Goal: Task Accomplishment & Management: Manage account settings

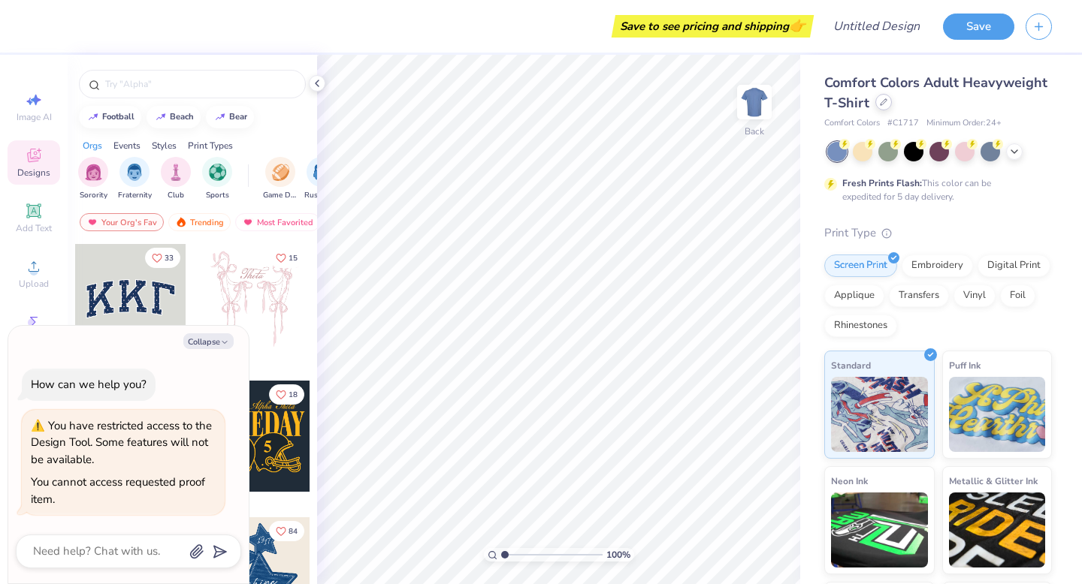
click at [883, 104] on icon at bounding box center [884, 102] width 8 height 8
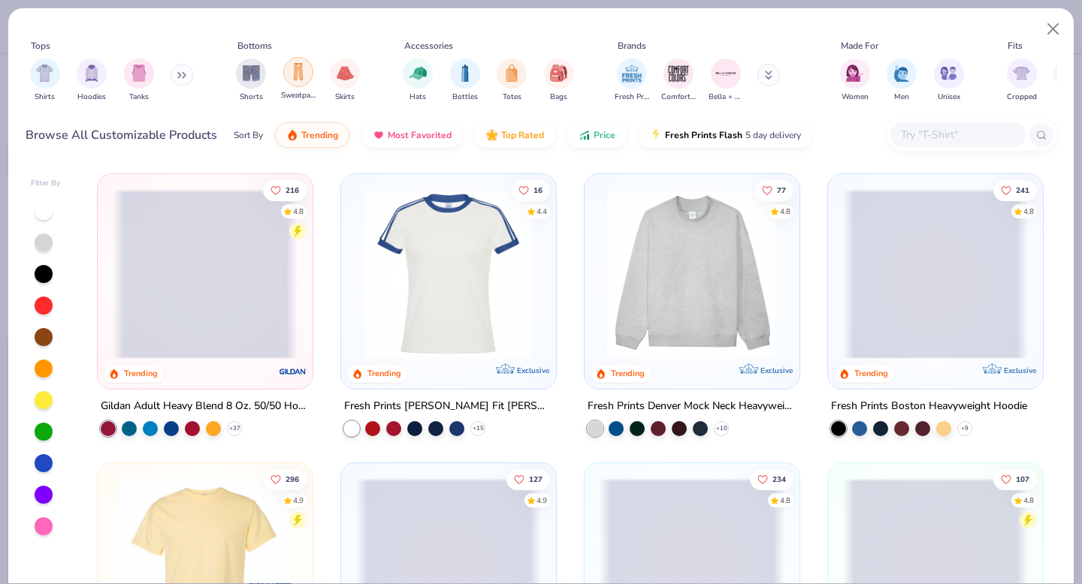
click at [300, 74] on img "filter for Sweatpants" at bounding box center [298, 71] width 17 height 17
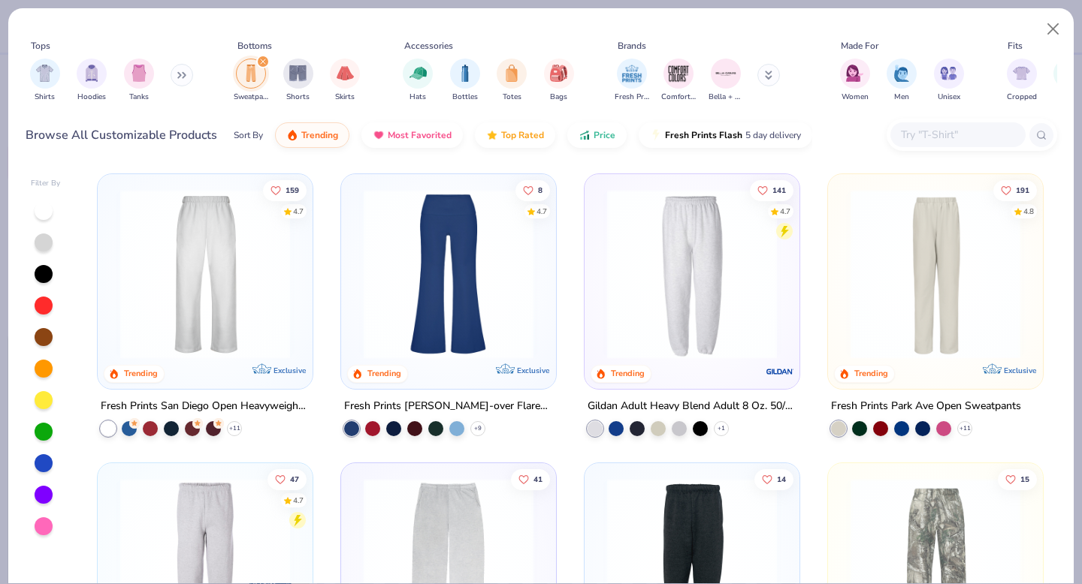
click at [730, 273] on img at bounding box center [691, 274] width 185 height 170
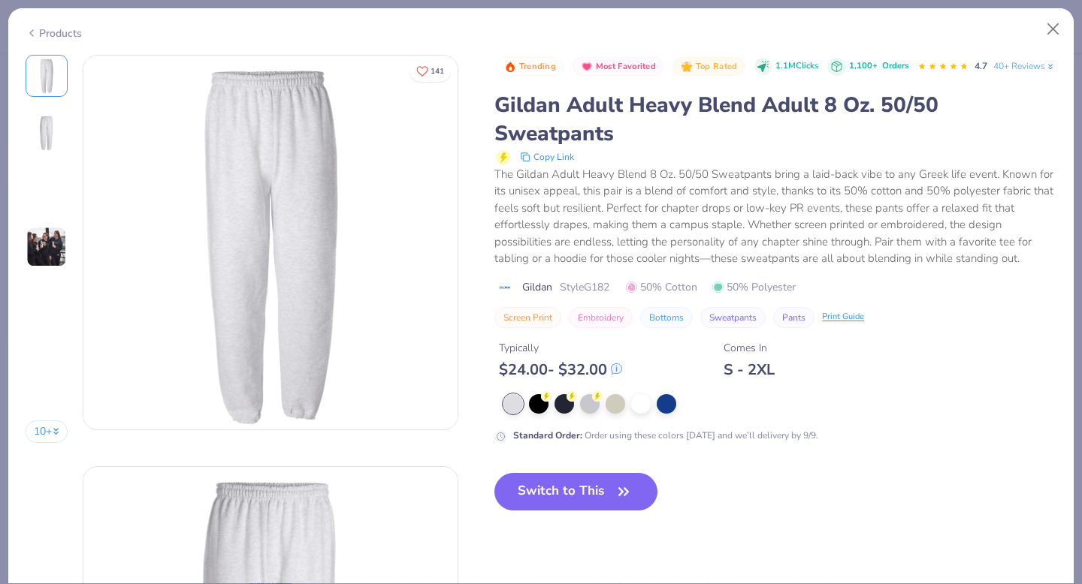
scroll to position [241, 0]
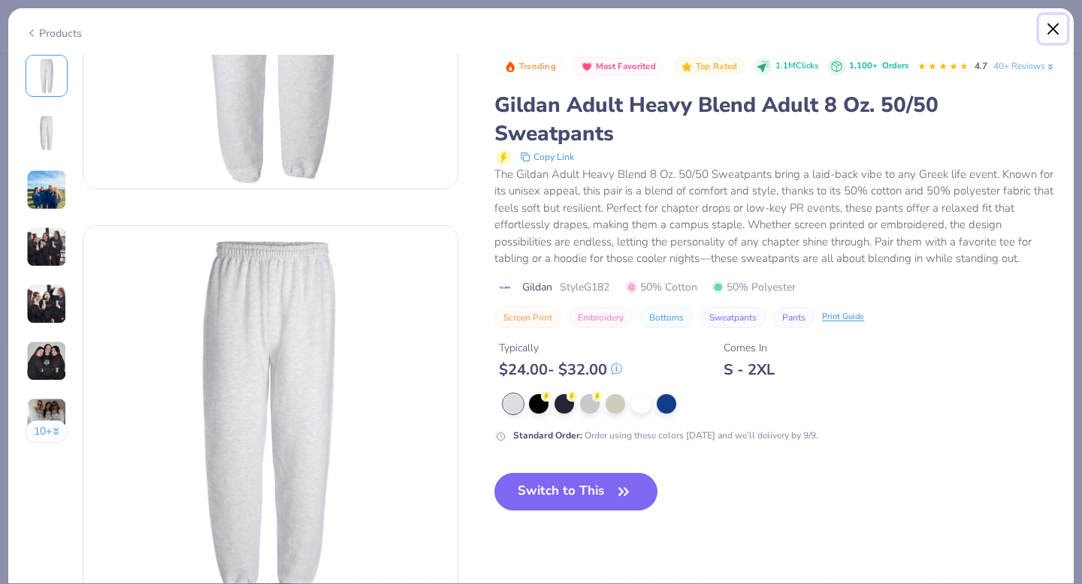
click at [1049, 32] on button "Close" at bounding box center [1053, 29] width 29 height 29
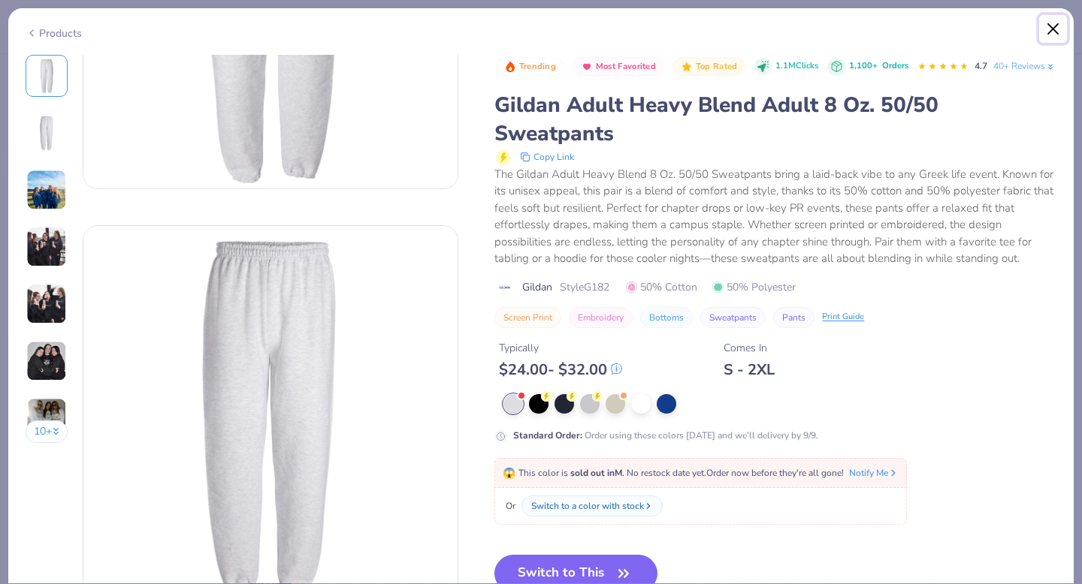
click at [1043, 32] on button "Close" at bounding box center [1053, 29] width 29 height 29
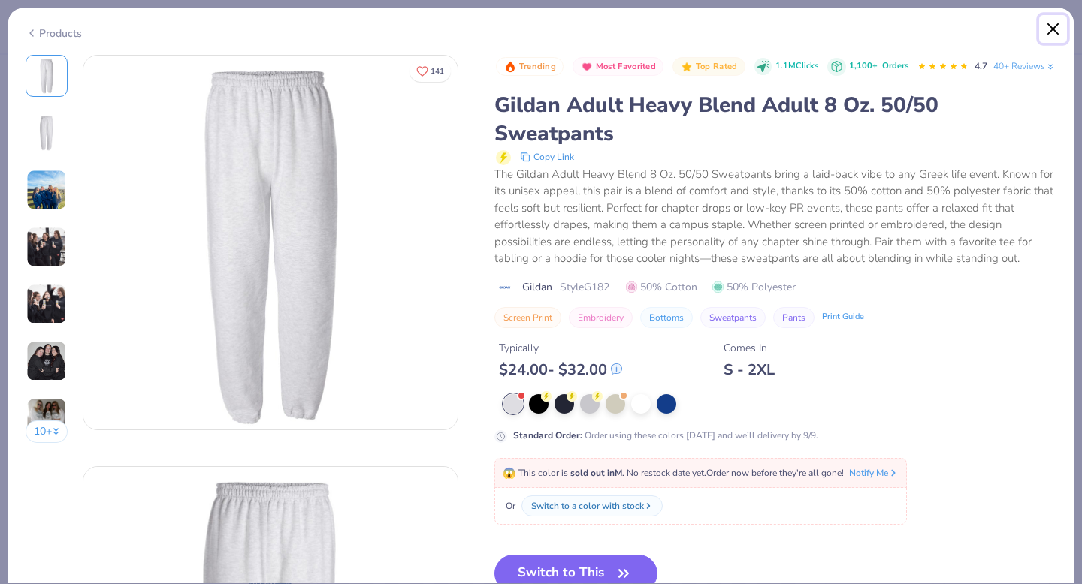
click at [1055, 33] on button "Close" at bounding box center [1053, 29] width 29 height 29
click at [1073, 11] on div "Products 10 + 141 PM Phi Mu, University of Louisiana Monroe AU Alpha Omicron Pi…" at bounding box center [541, 292] width 1082 height 584
click at [1056, 26] on button "Close" at bounding box center [1053, 29] width 29 height 29
click at [1038, 79] on div "Trending Most Favorited Top Rated 1.1M Clicks 1,100+ Orders 4.7 40+ Reviews" at bounding box center [776, 67] width 560 height 24
type textarea "x"
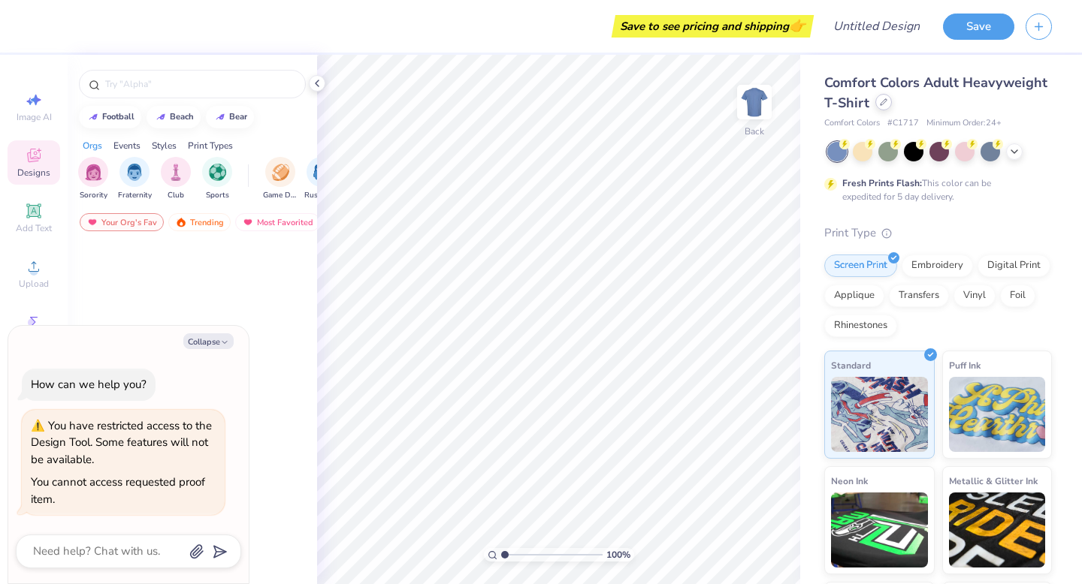
click at [882, 103] on icon at bounding box center [883, 102] width 6 height 6
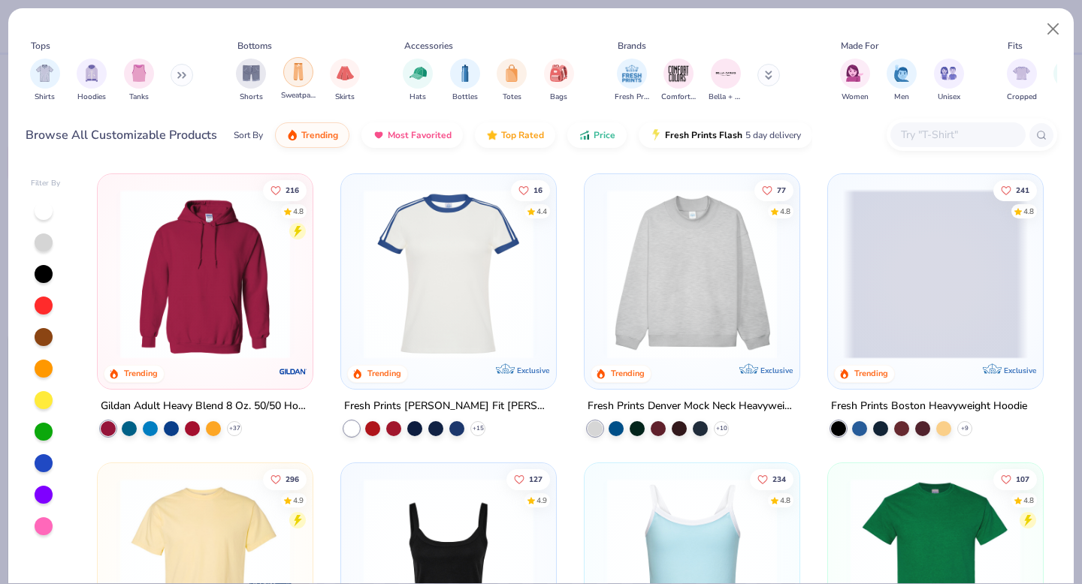
click at [303, 78] on img "filter for Sweatpants" at bounding box center [298, 71] width 17 height 17
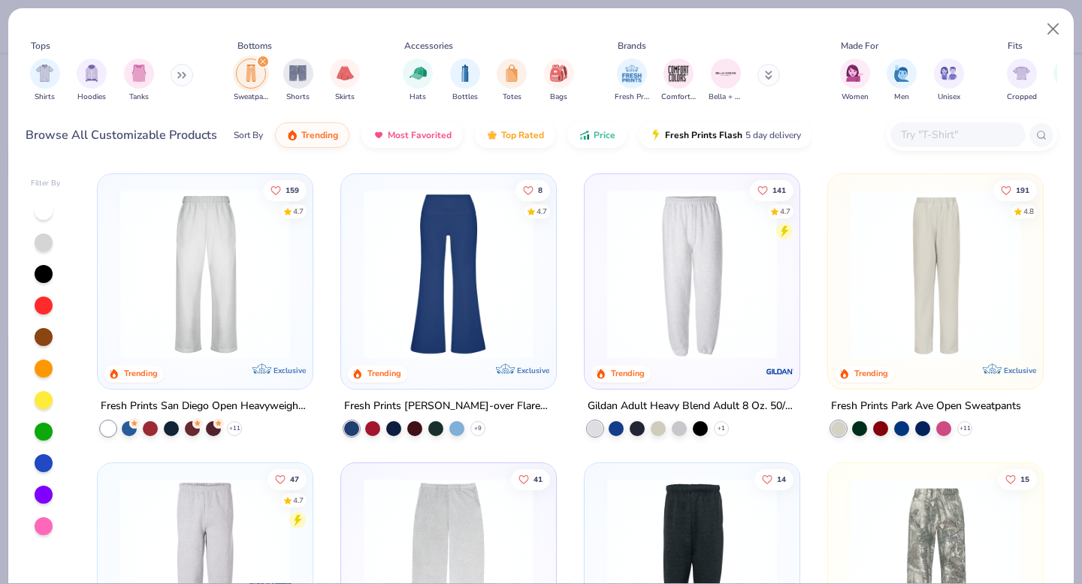
click at [267, 291] on img at bounding box center [205, 274] width 185 height 170
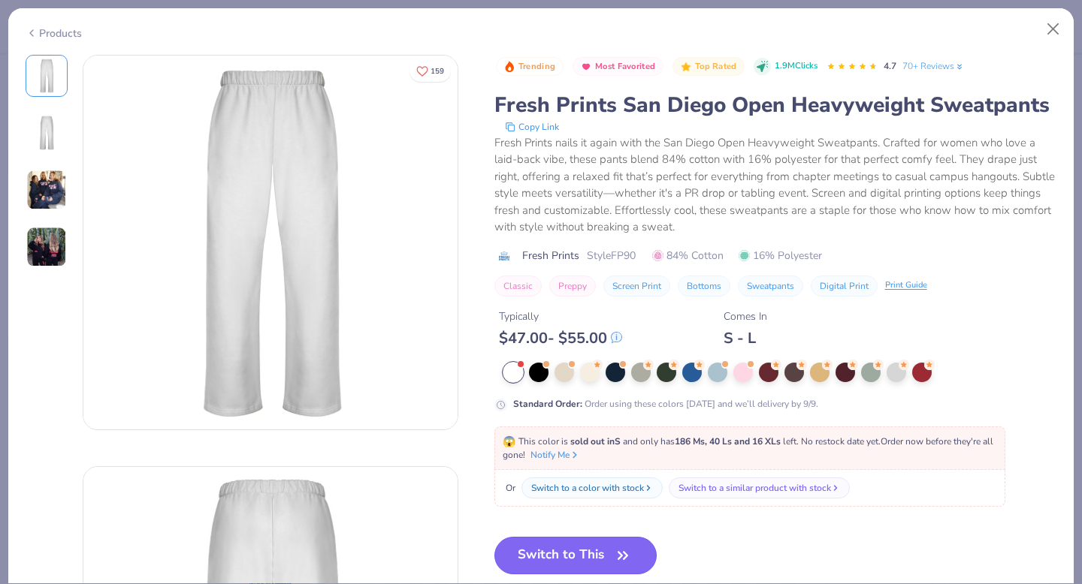
click at [578, 554] on button "Switch to This" at bounding box center [575, 556] width 163 height 38
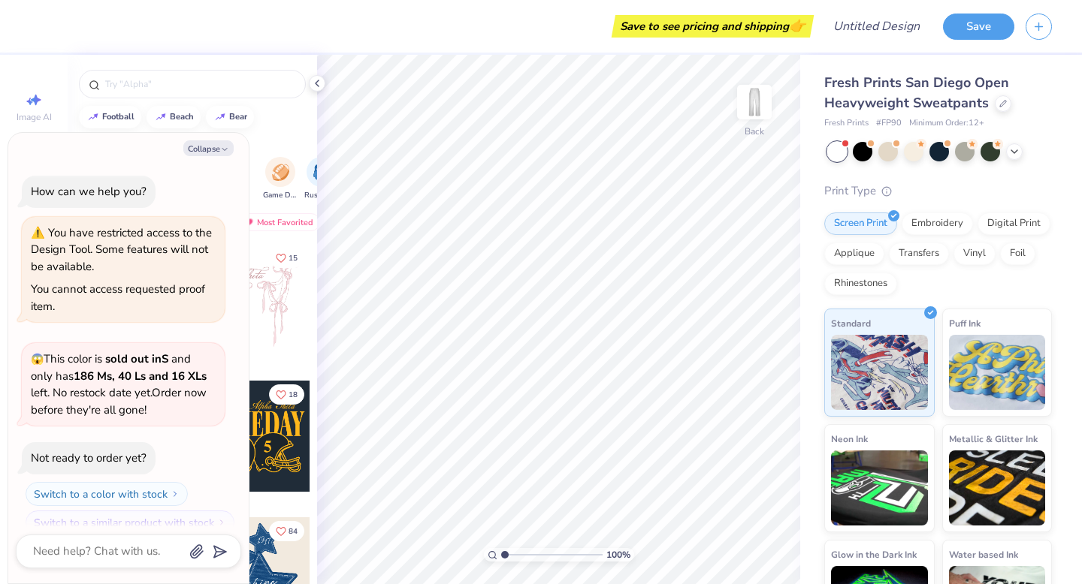
scroll to position [19, 0]
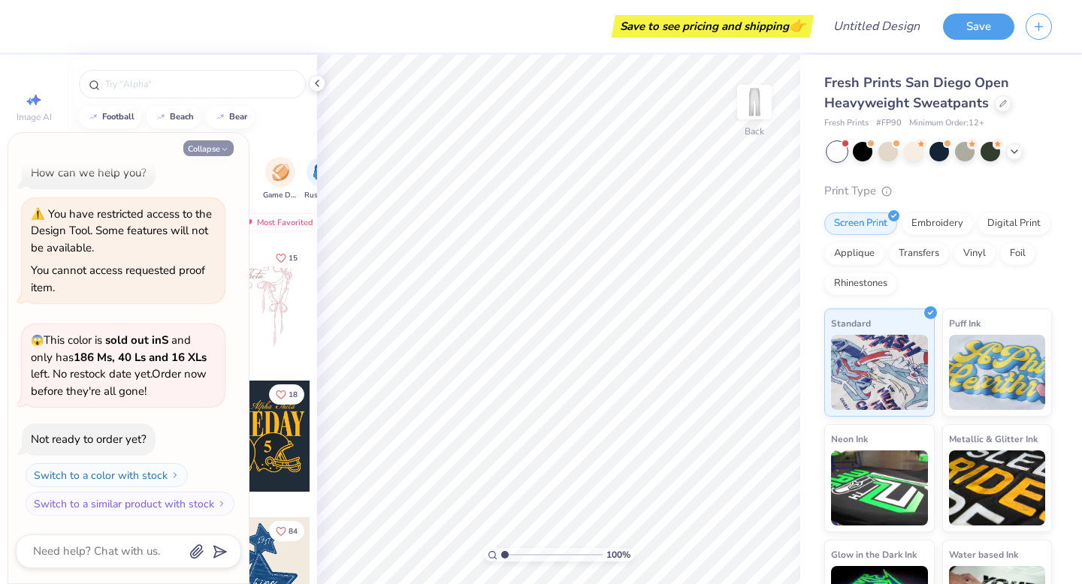
click at [216, 152] on button "Collapse" at bounding box center [208, 148] width 50 height 16
type textarea "x"
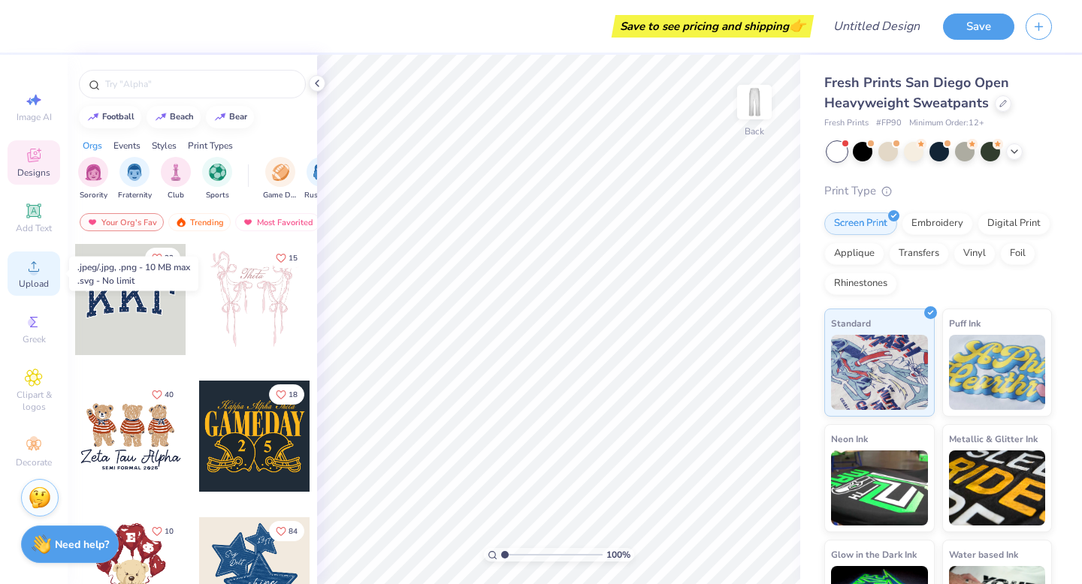
click at [35, 273] on circle at bounding box center [33, 271] width 8 height 8
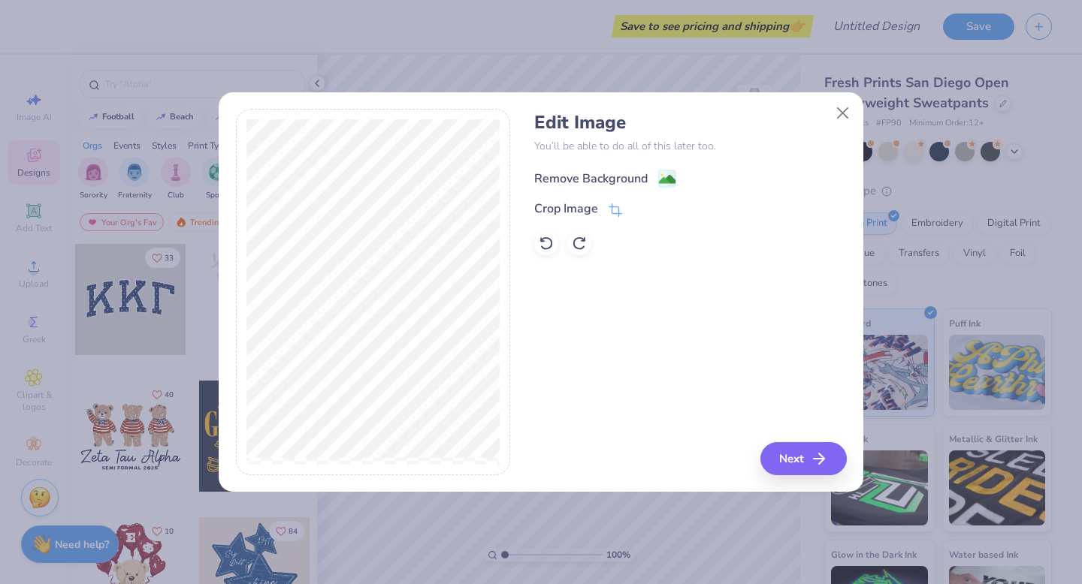
click at [605, 179] on div "Remove Background" at bounding box center [590, 179] width 113 height 18
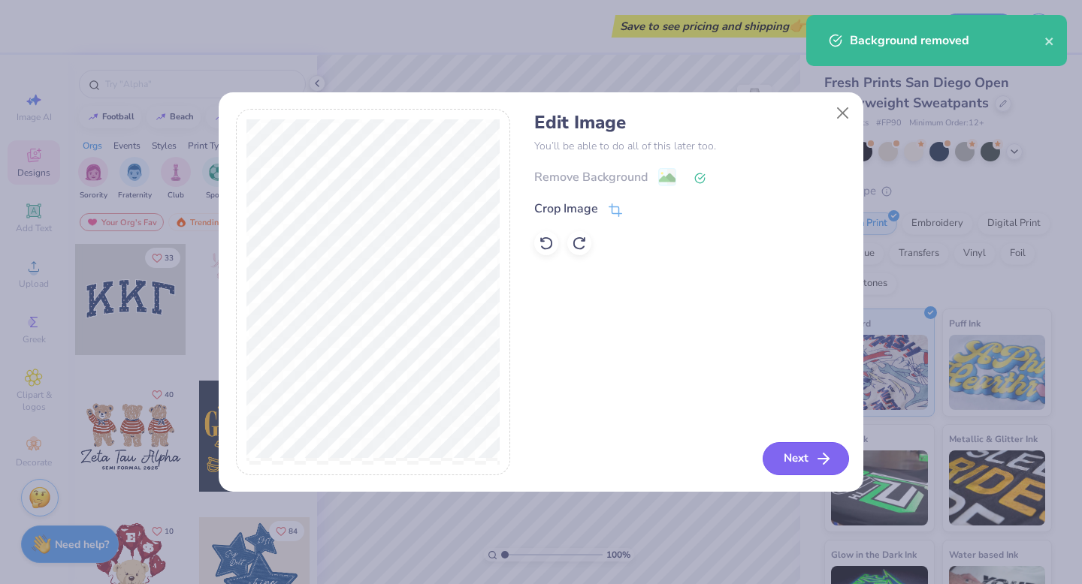
click at [789, 454] on button "Next" at bounding box center [805, 458] width 86 height 33
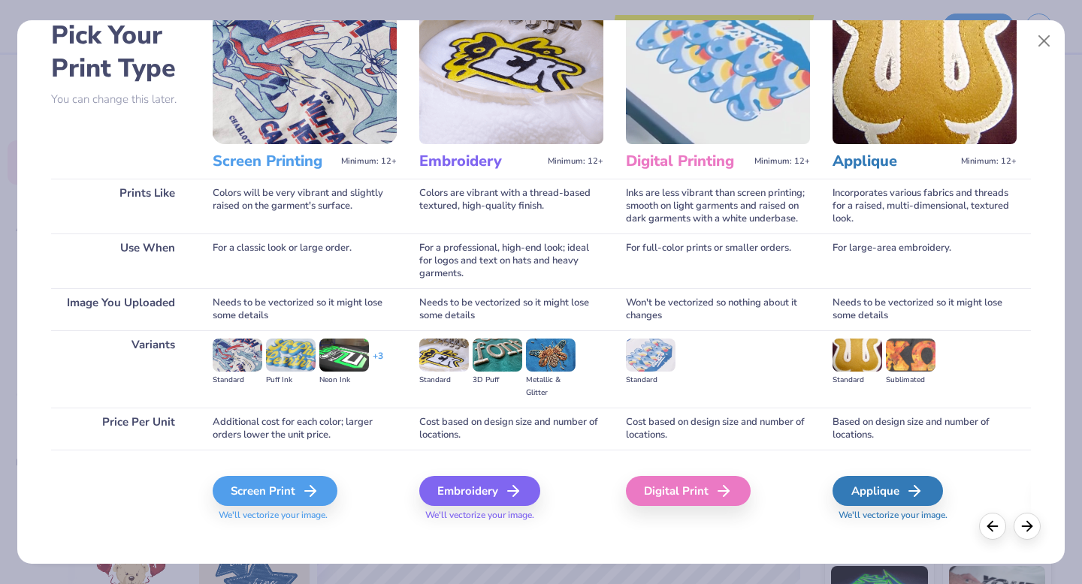
scroll to position [89, 0]
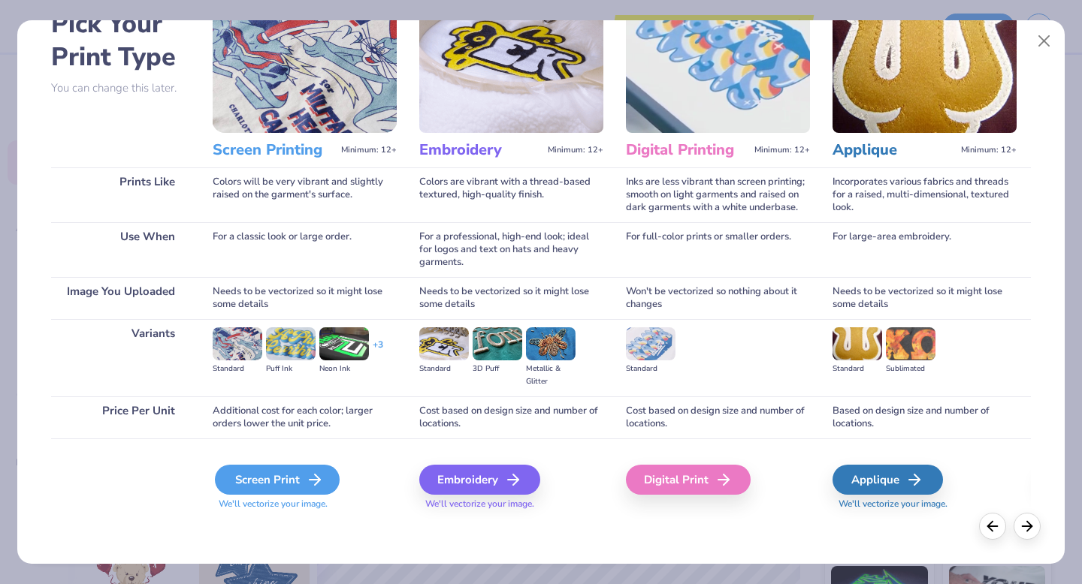
click at [296, 476] on div "Screen Print" at bounding box center [277, 480] width 125 height 30
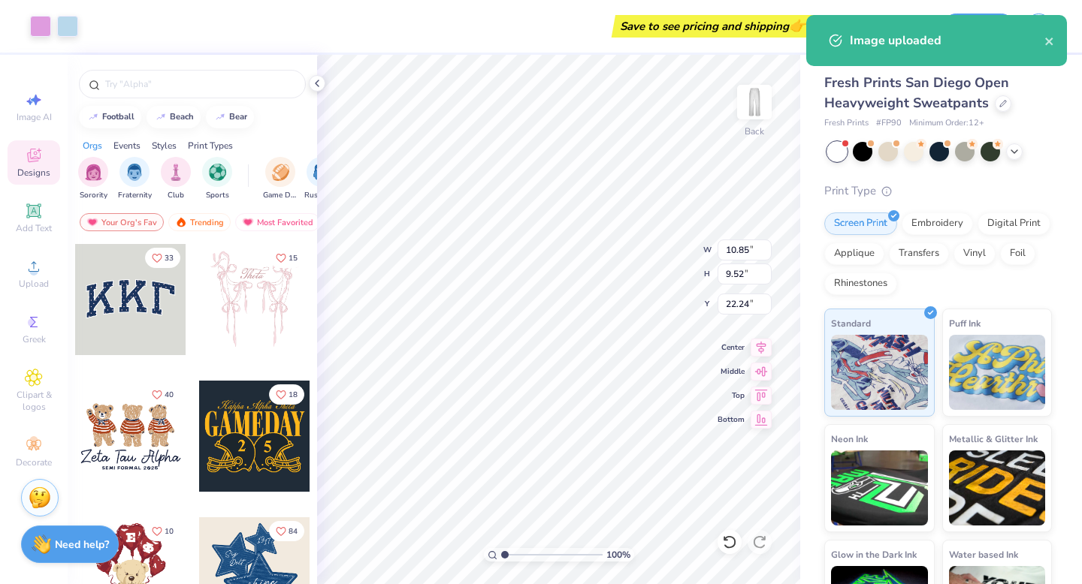
type input "1.81"
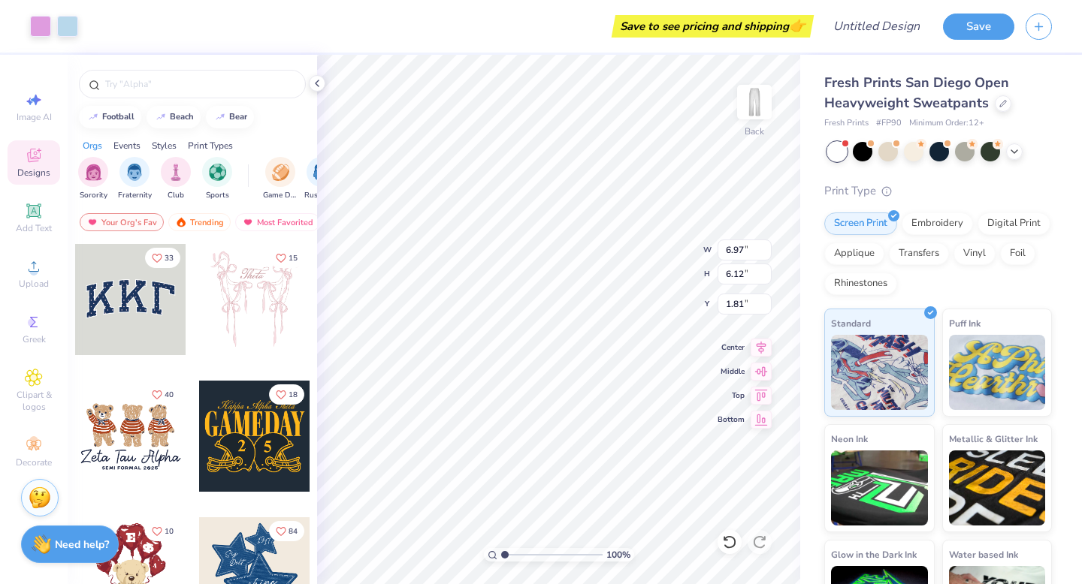
type input "6.97"
type input "6.12"
type input "2.22"
click at [316, 77] on icon at bounding box center [317, 83] width 12 height 12
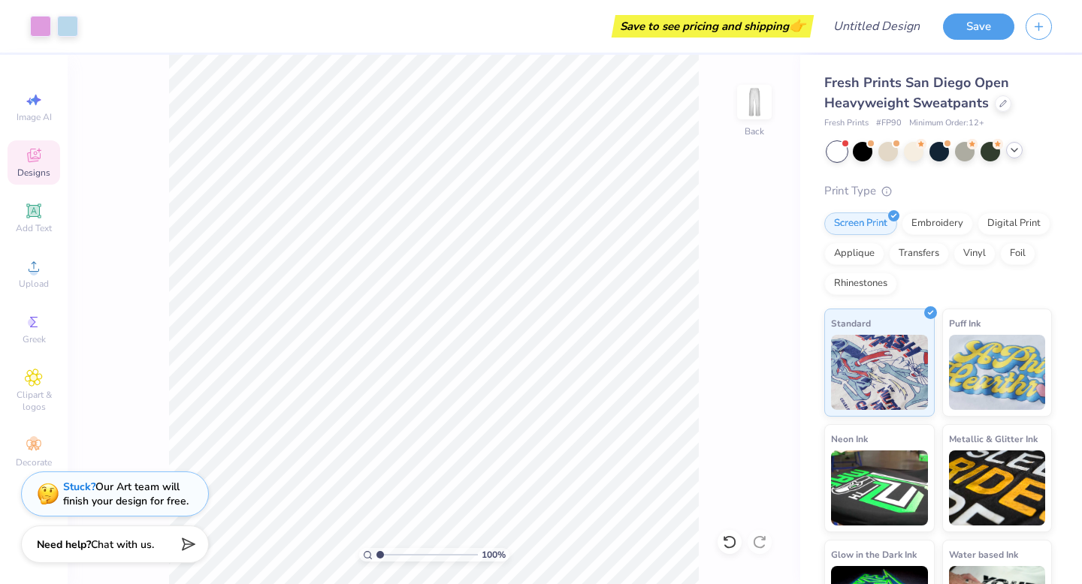
click at [1020, 150] on div at bounding box center [1014, 150] width 17 height 17
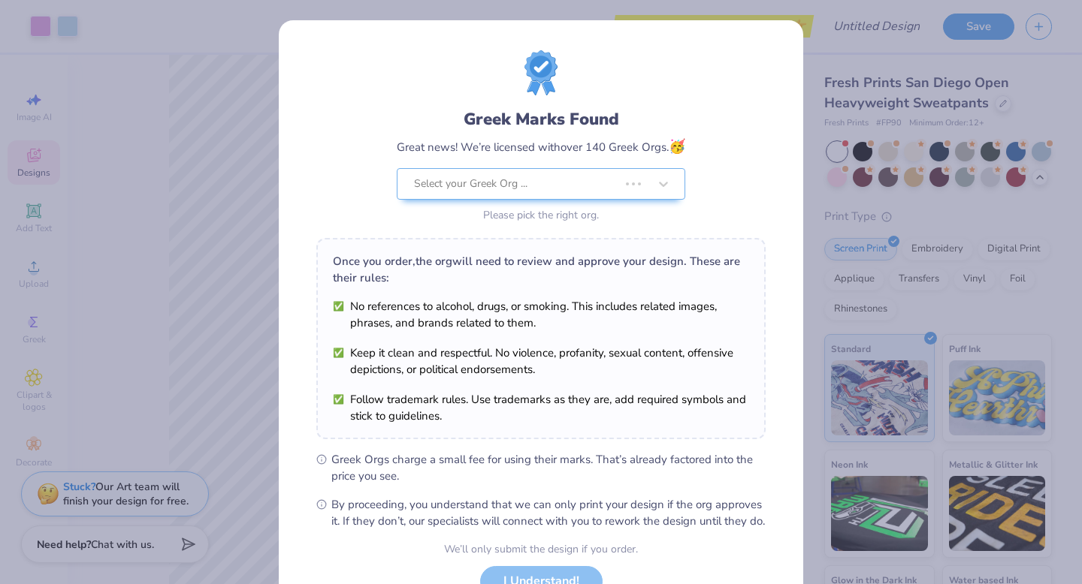
click at [1015, 143] on div "Greek Marks Found Great news! We’re licensed with over 140 Greek Orgs. 🥳 Select…" at bounding box center [541, 292] width 1082 height 584
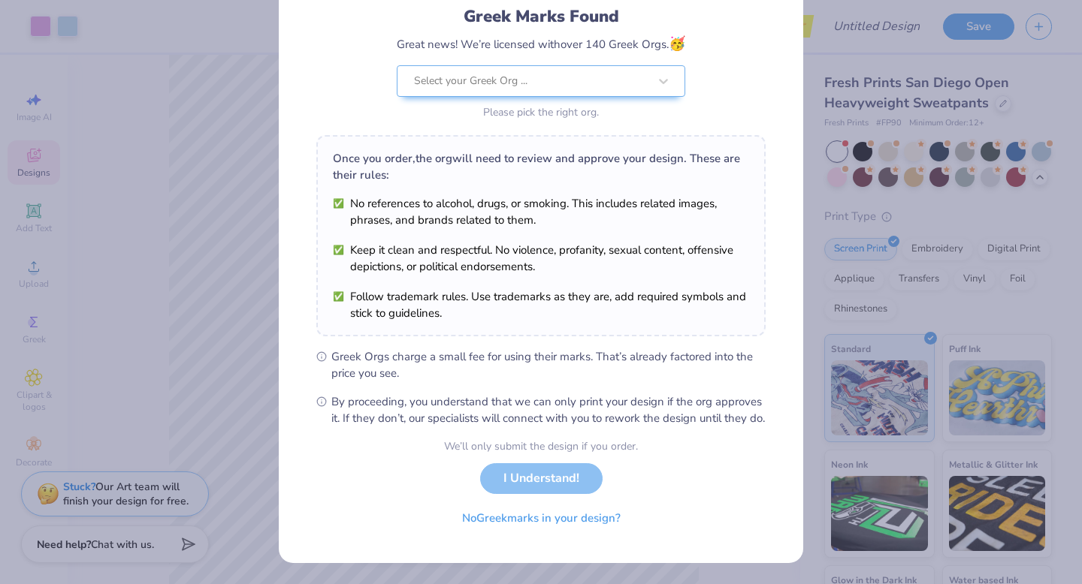
click at [580, 475] on div "We’ll only submit the design if you order. I Understand! No Greek marks in your…" at bounding box center [541, 486] width 194 height 95
click at [595, 524] on button "No Greek marks in your design?" at bounding box center [541, 515] width 184 height 31
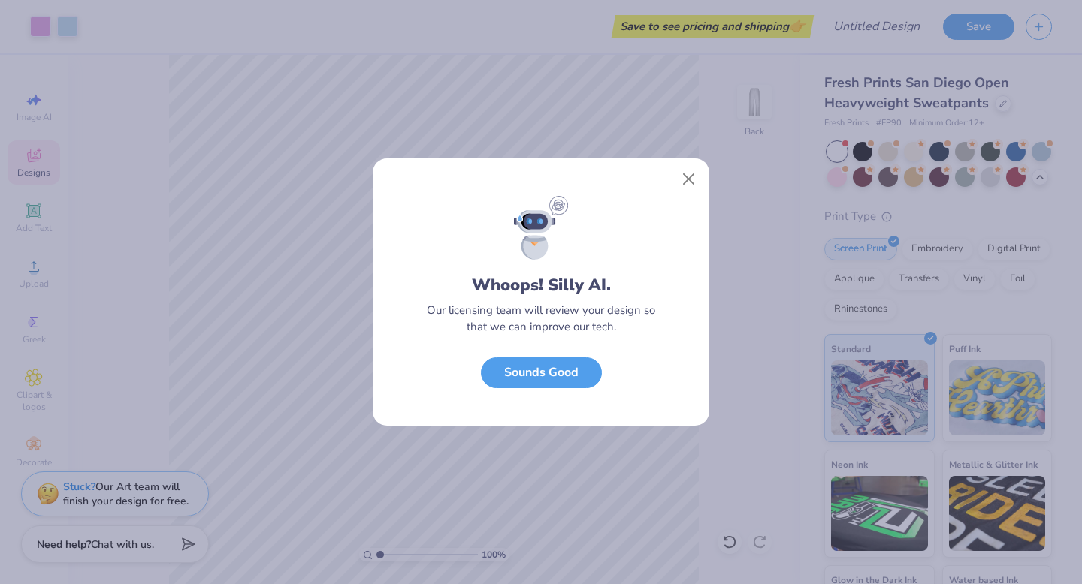
scroll to position [0, 0]
click at [686, 186] on button "Close" at bounding box center [689, 179] width 29 height 29
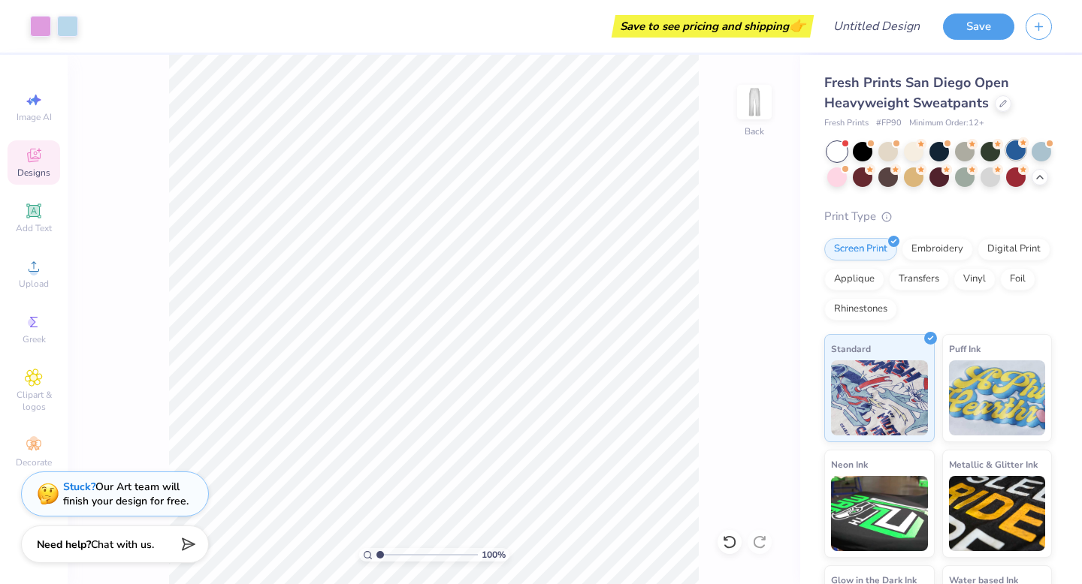
click at [1013, 152] on div at bounding box center [1016, 150] width 20 height 20
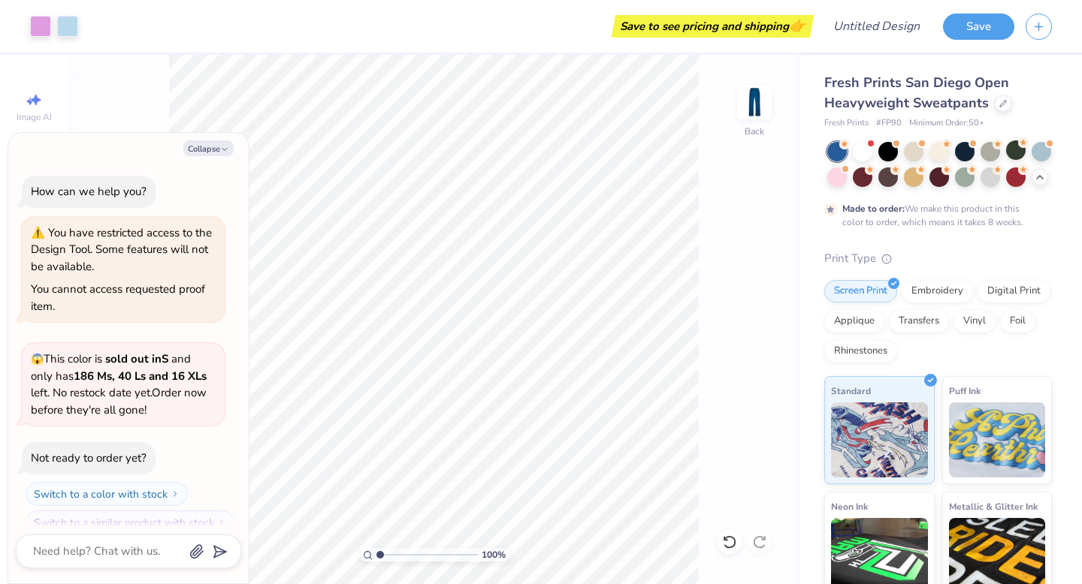
scroll to position [143, 0]
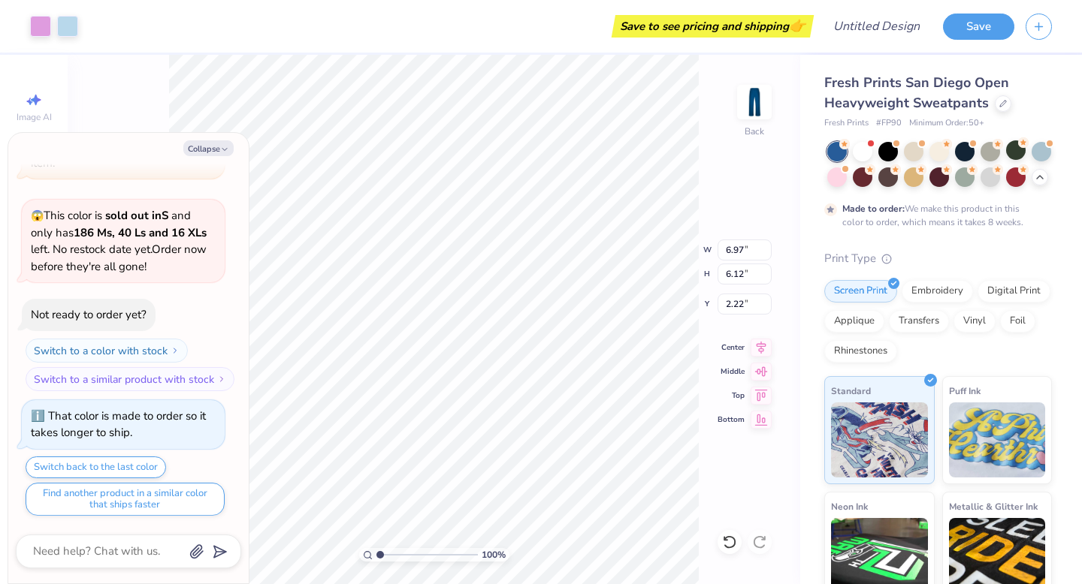
type textarea "x"
type input "7.78"
type input "6.83"
type textarea "x"
type input "2.20"
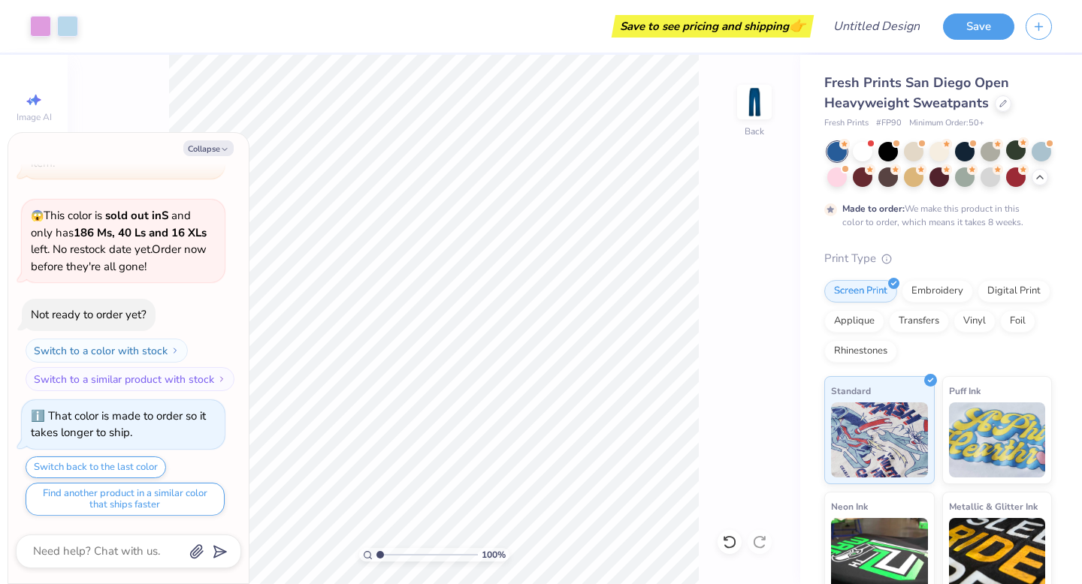
click at [732, 340] on div "100 % Back" at bounding box center [434, 320] width 732 height 530
click at [211, 146] on button "Collapse" at bounding box center [208, 148] width 50 height 16
type textarea "x"
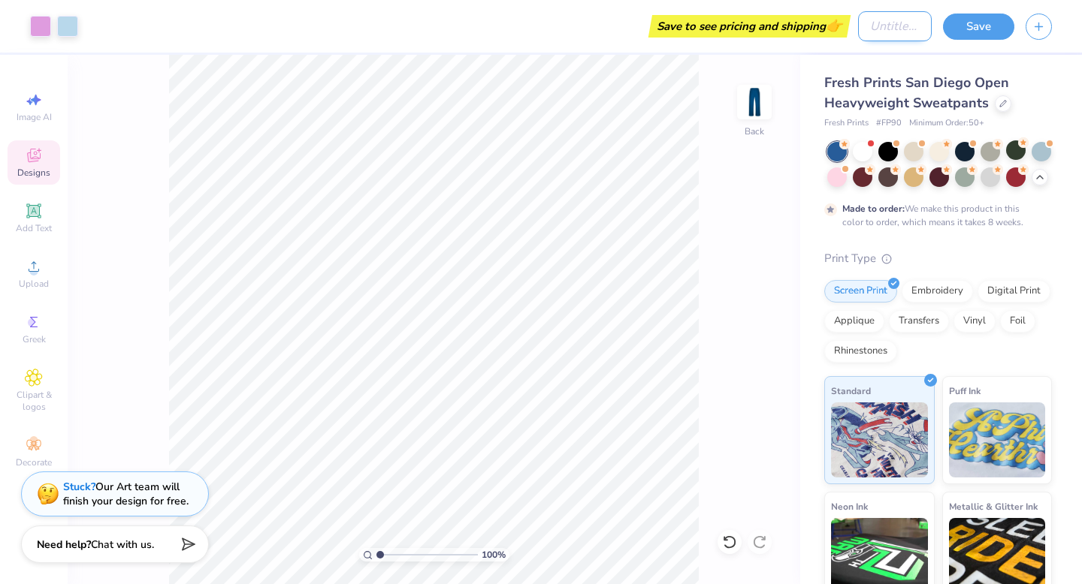
click at [919, 26] on input "Design Title" at bounding box center [895, 26] width 74 height 30
type input "["
type input "purple star sweatpants"
click at [985, 35] on button "Save" at bounding box center [978, 24] width 71 height 26
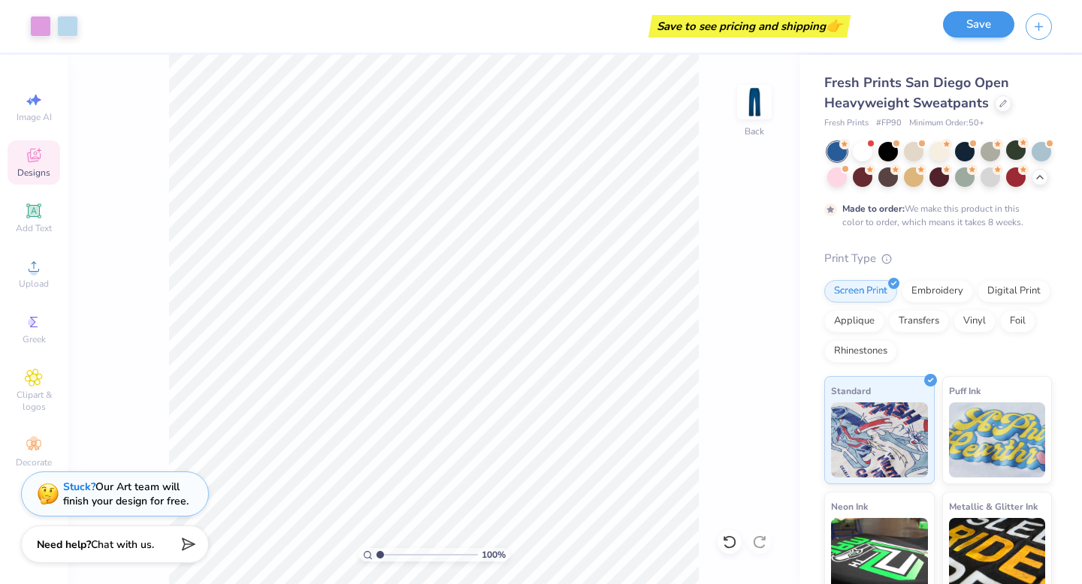
scroll to position [0, 0]
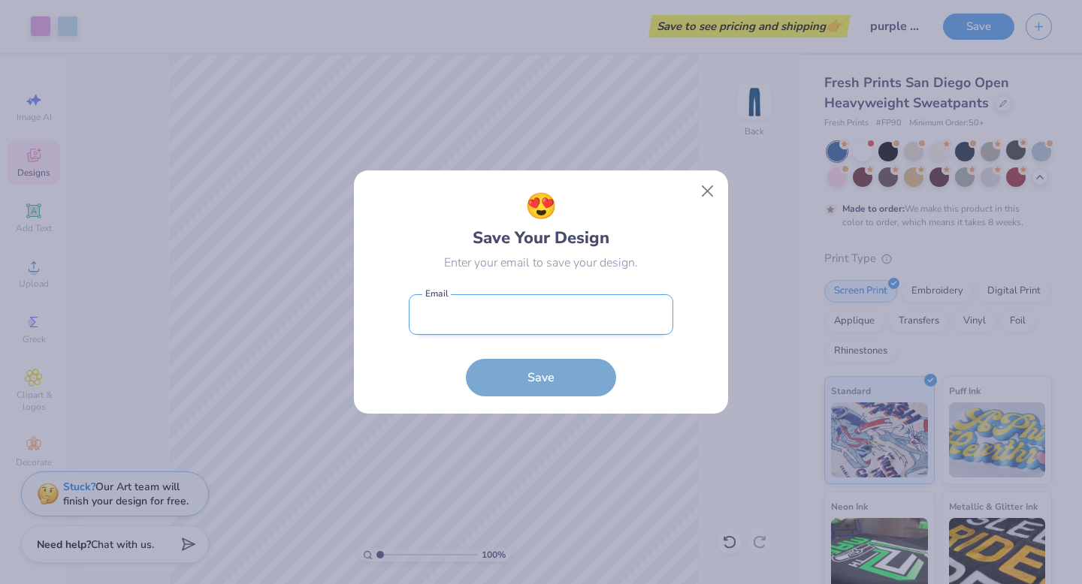
click at [616, 320] on input "email" at bounding box center [541, 314] width 264 height 41
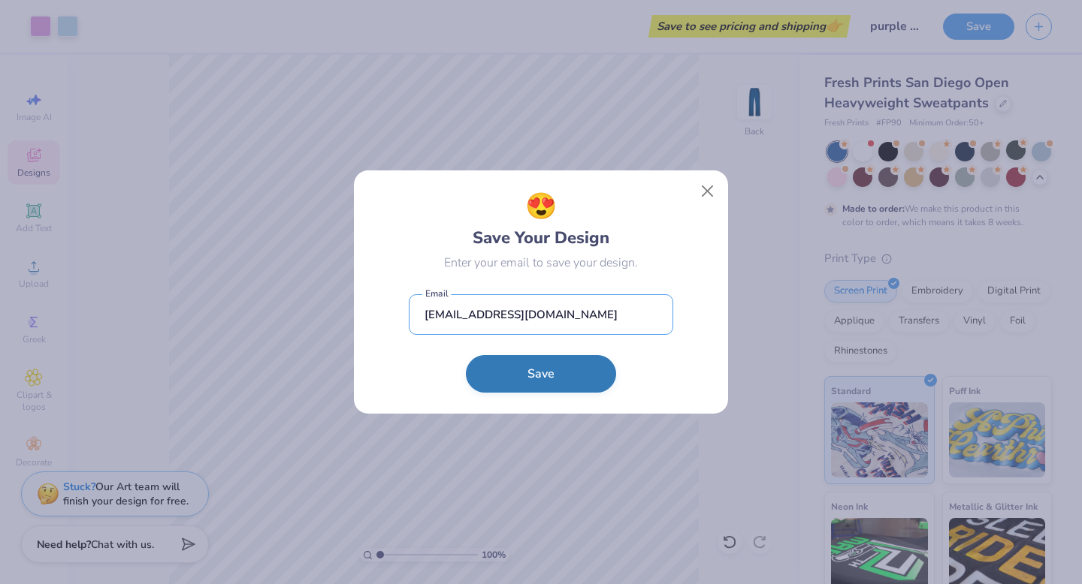
type input "[EMAIL_ADDRESS][DOMAIN_NAME]"
click at [541, 385] on button "Save" at bounding box center [541, 374] width 150 height 38
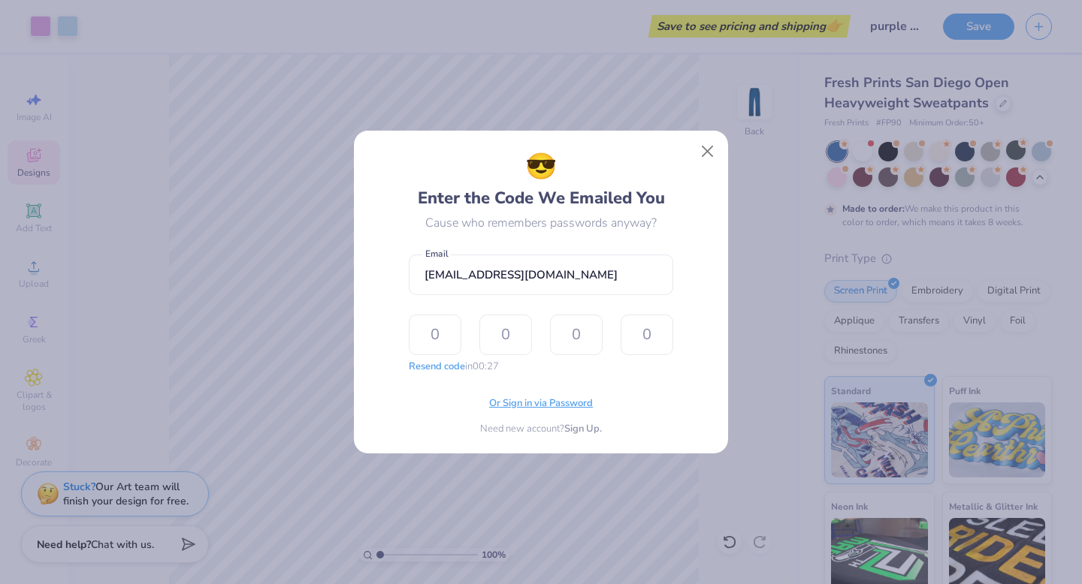
click at [541, 402] on span "Or Sign in via Password" at bounding box center [541, 404] width 104 height 15
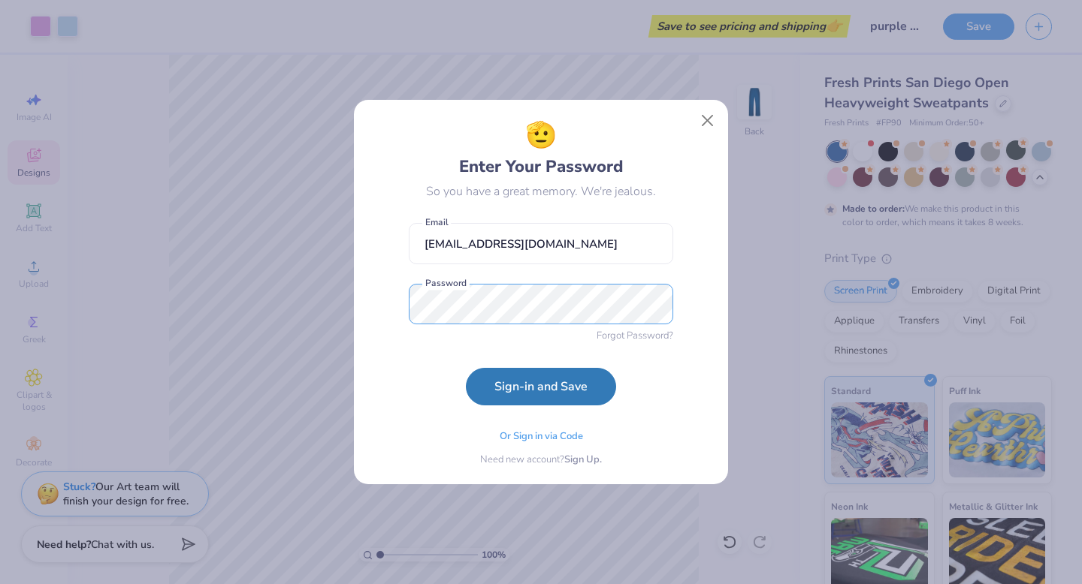
click at [466, 368] on button "Sign-in and Save" at bounding box center [541, 387] width 150 height 38
click at [549, 436] on span "Or Sign in via Code" at bounding box center [541, 434] width 83 height 15
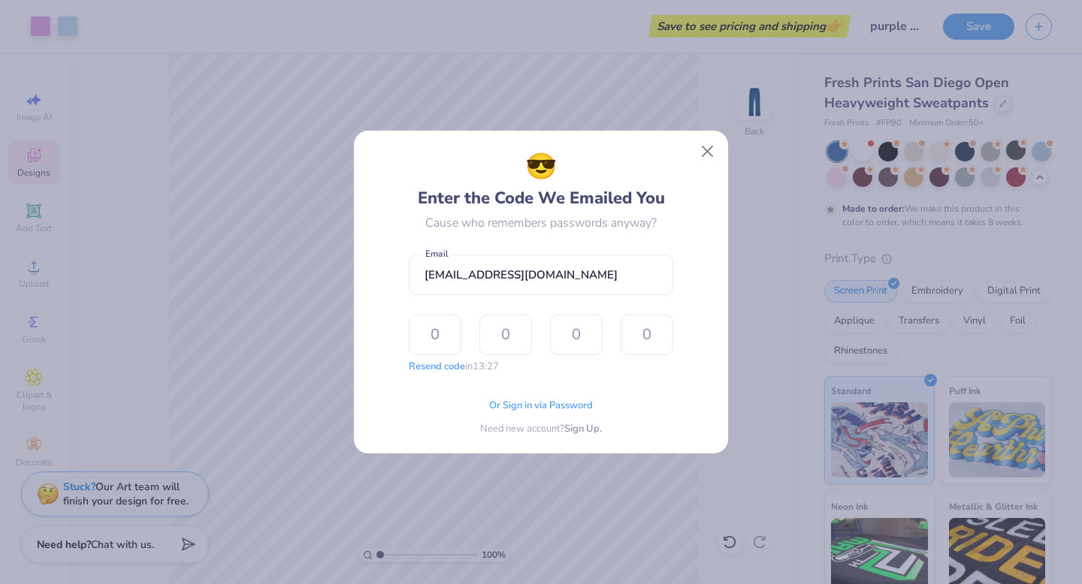
type input "1"
type input "9"
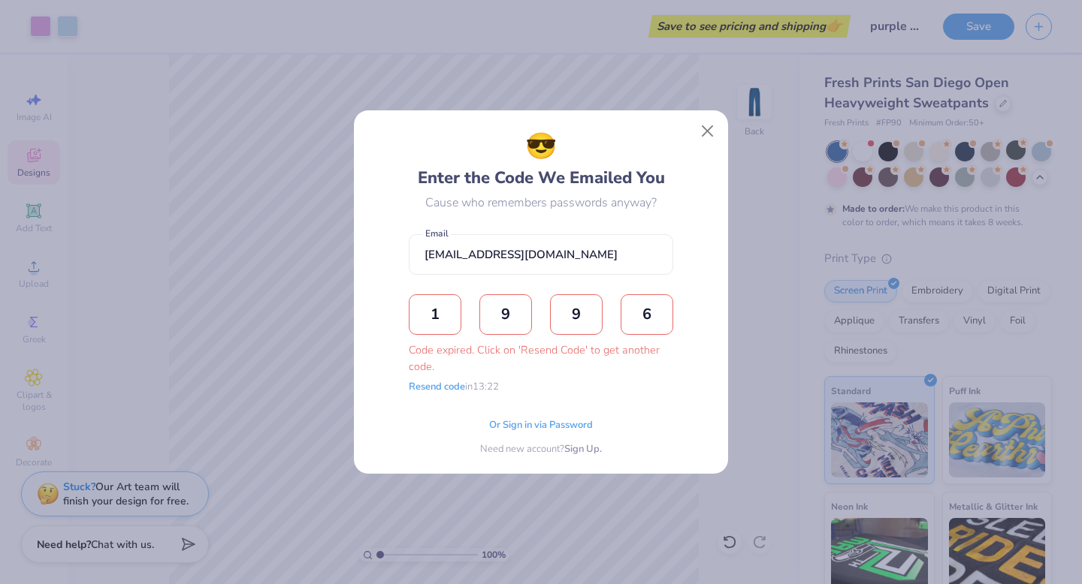
type input "6"
click at [668, 315] on input "6" at bounding box center [646, 314] width 53 height 41
click at [546, 424] on span "Or Sign in via Password" at bounding box center [541, 423] width 104 height 15
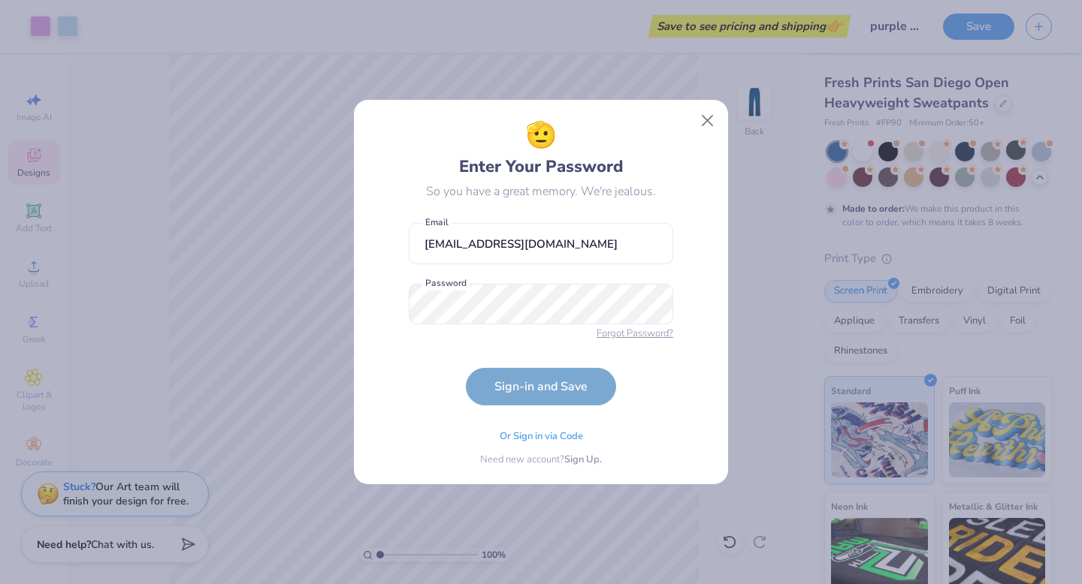
click at [648, 339] on span "Forgot Password?" at bounding box center [634, 334] width 77 height 15
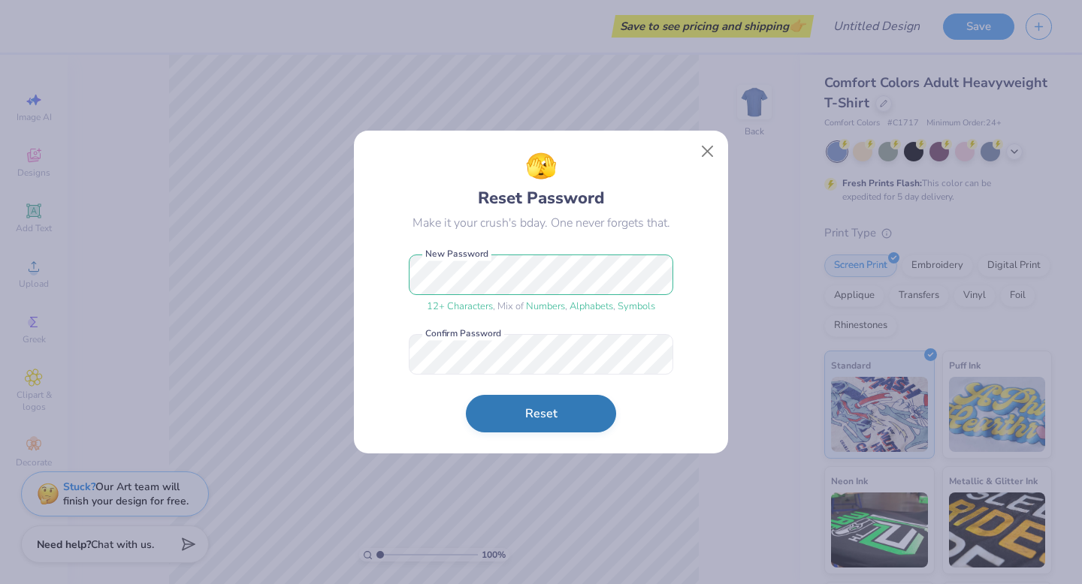
click at [560, 429] on button "Reset" at bounding box center [541, 414] width 150 height 38
